Goal: Task Accomplishment & Management: Use online tool/utility

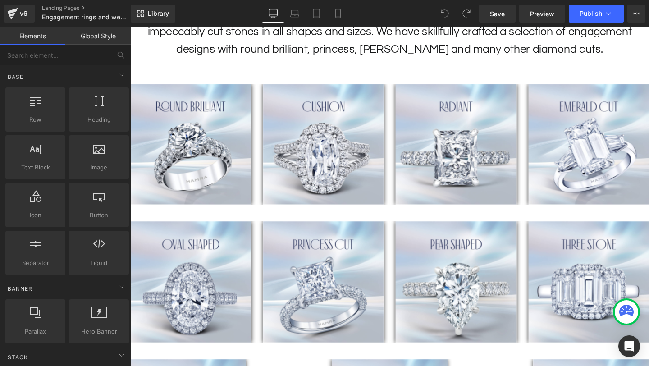
scroll to position [485, 0]
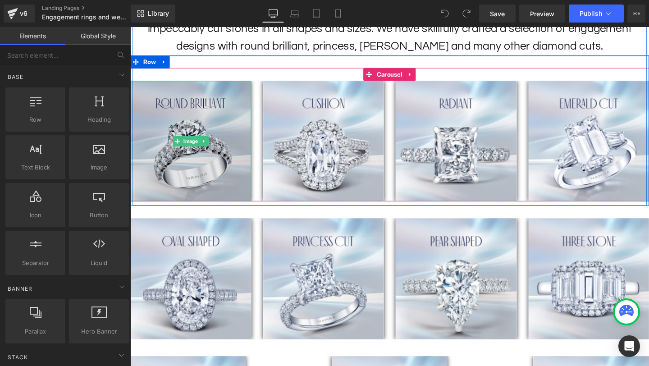
click at [239, 137] on img at bounding box center [193, 147] width 127 height 127
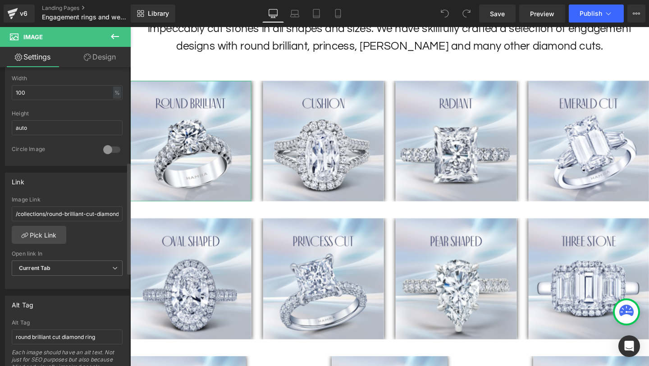
scroll to position [185, 0]
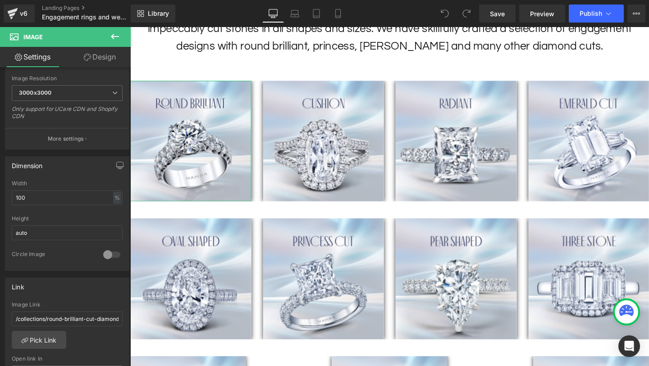
click at [110, 58] on link "Design" at bounding box center [99, 57] width 65 height 20
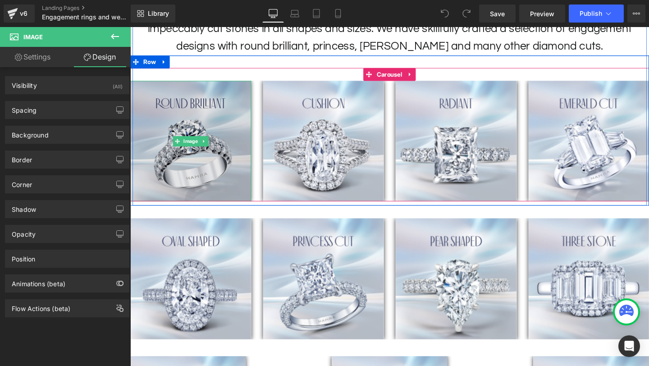
click at [224, 126] on img at bounding box center [193, 147] width 127 height 127
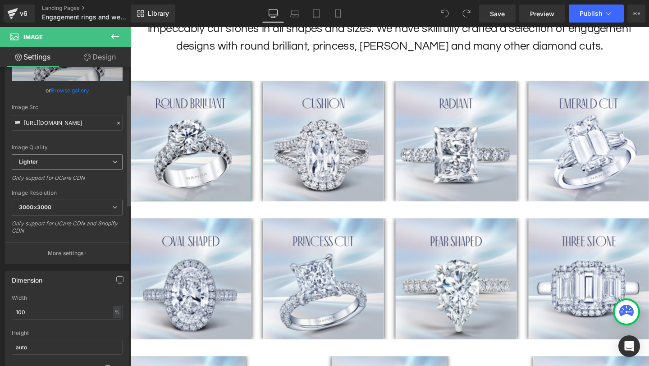
scroll to position [0, 0]
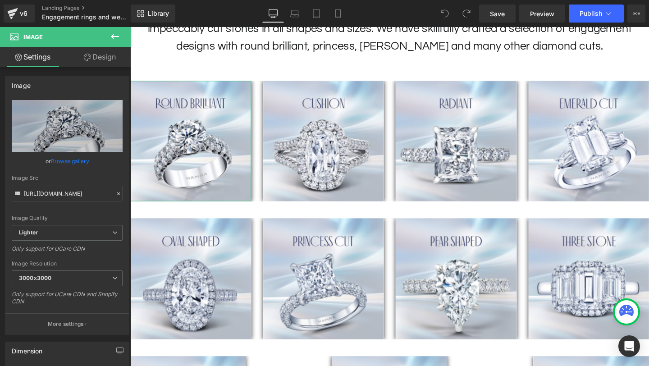
click at [98, 63] on link "Design" at bounding box center [99, 57] width 65 height 20
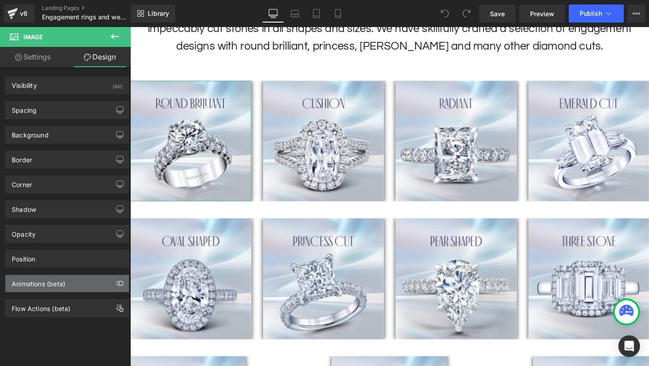
click at [43, 284] on div "Animations (beta)" at bounding box center [39, 281] width 54 height 13
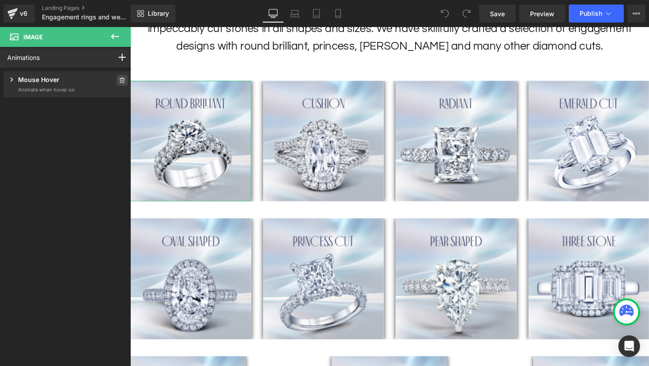
click at [121, 80] on icon at bounding box center [122, 80] width 6 height 5
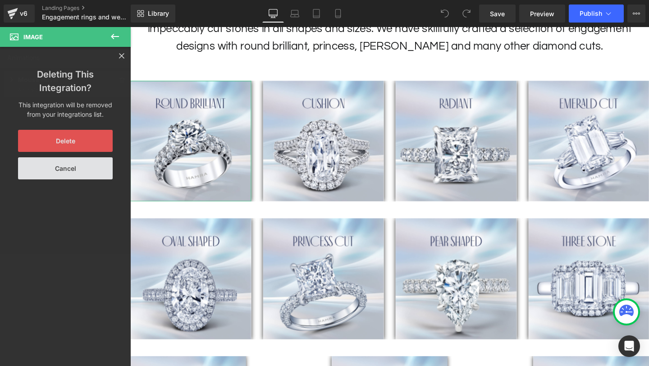
click at [78, 138] on button "Delete" at bounding box center [65, 141] width 95 height 22
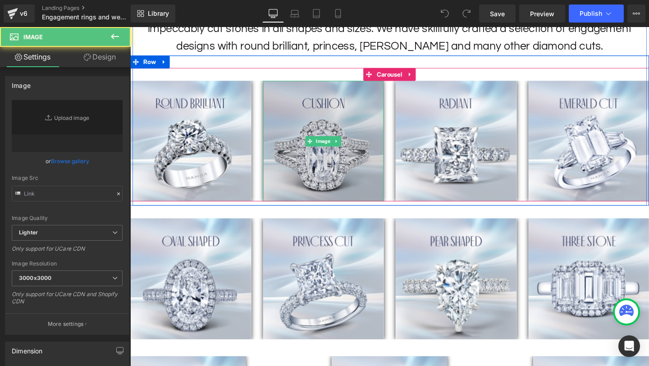
type input "[URL][DOMAIN_NAME]"
click at [315, 135] on img at bounding box center [333, 147] width 127 height 127
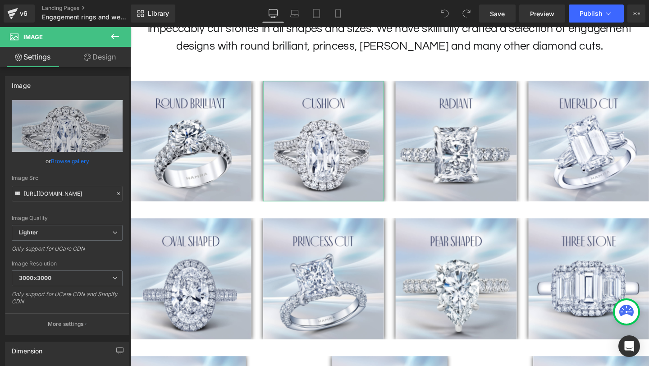
click at [115, 58] on link "Design" at bounding box center [99, 57] width 65 height 20
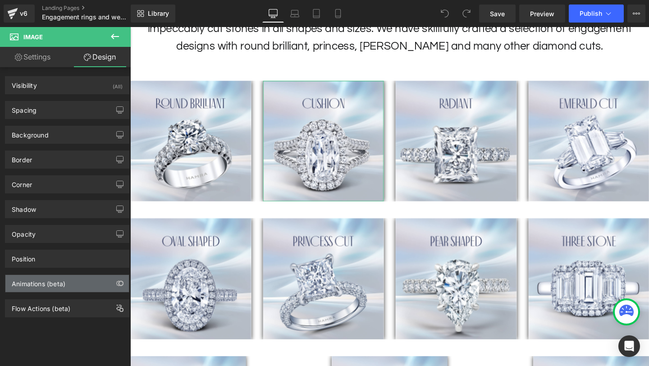
click at [61, 282] on div "Animations (beta)" at bounding box center [39, 281] width 54 height 13
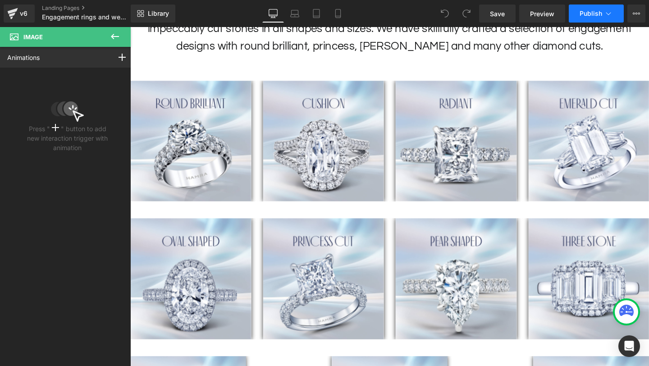
click at [581, 17] on span "Publish" at bounding box center [591, 13] width 23 height 7
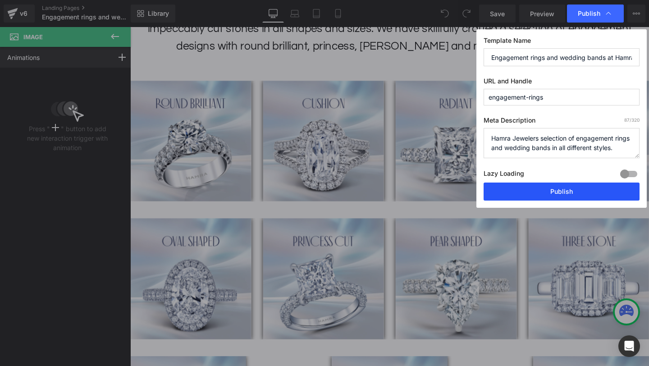
click at [557, 191] on button "Publish" at bounding box center [562, 192] width 156 height 18
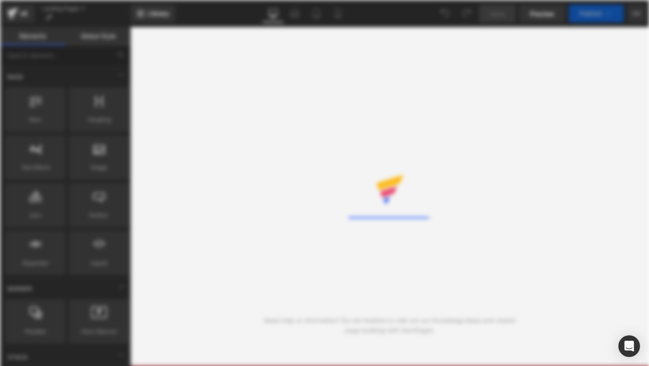
click at [310, 226] on div "Rendering Content" at bounding box center [324, 183] width 649 height 366
